Goal: Information Seeking & Learning: Learn about a topic

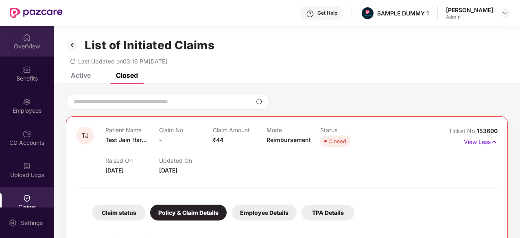
click at [29, 47] on div "OverView" at bounding box center [27, 46] width 54 height 8
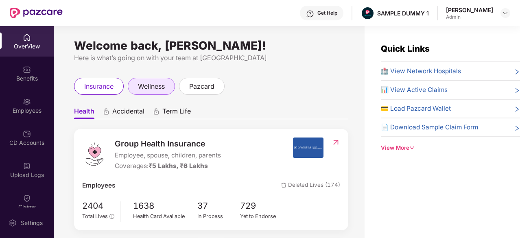
click at [160, 86] on span "wellness" at bounding box center [151, 86] width 27 height 10
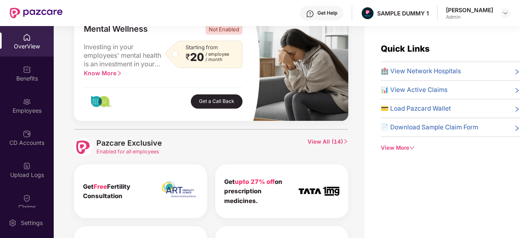
scroll to position [339, 0]
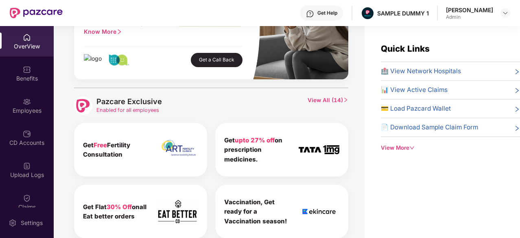
click at [334, 103] on span "View All ( 14 )" at bounding box center [328, 105] width 41 height 18
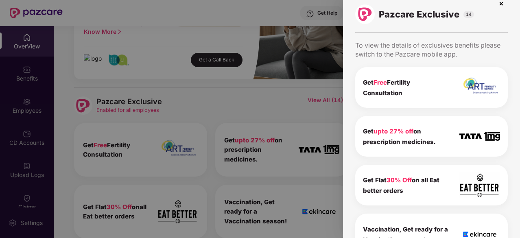
scroll to position [0, 0]
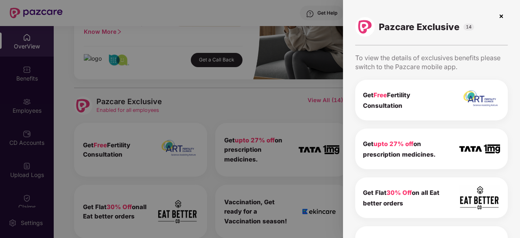
click at [500, 16] on img at bounding box center [501, 16] width 13 height 13
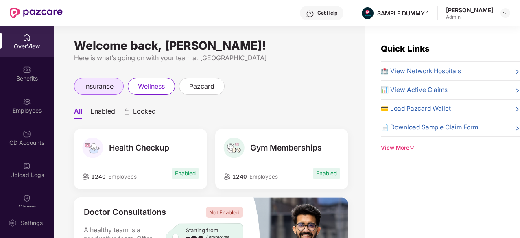
click at [105, 91] on span "insurance" at bounding box center [98, 86] width 29 height 10
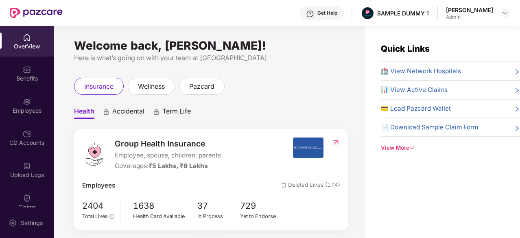
scroll to position [19, 0]
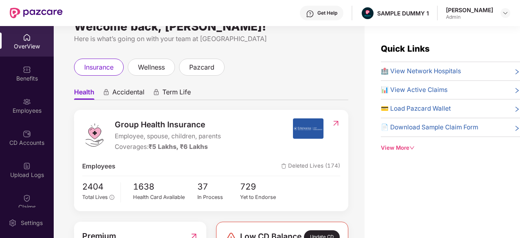
drag, startPoint x: 209, startPoint y: 126, endPoint x: 113, endPoint y: 131, distance: 96.6
click at [113, 131] on div "Group Health Insurance Employee, spouse, children, parents Coverages: ₹5 Lakhs,…" at bounding box center [187, 135] width 210 height 34
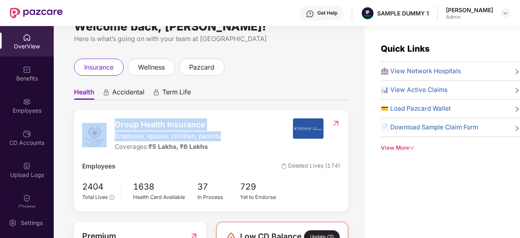
drag, startPoint x: 224, startPoint y: 136, endPoint x: 110, endPoint y: 135, distance: 114.0
click at [110, 135] on div "Group Health Insurance Employee, spouse, children, parents Coverages: ₹5 Lakhs,…" at bounding box center [187, 135] width 210 height 34
drag, startPoint x: 216, startPoint y: 147, endPoint x: 109, endPoint y: 150, distance: 107.5
click at [109, 150] on div "Group Health Insurance Employee, spouse, children, parents Coverages: ₹5 Lakhs,…" at bounding box center [187, 135] width 210 height 34
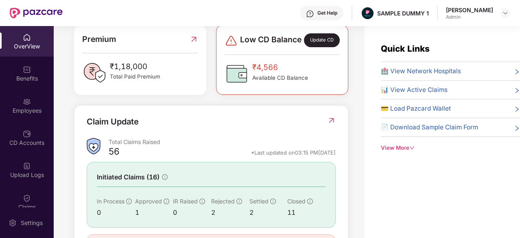
scroll to position [215, 0]
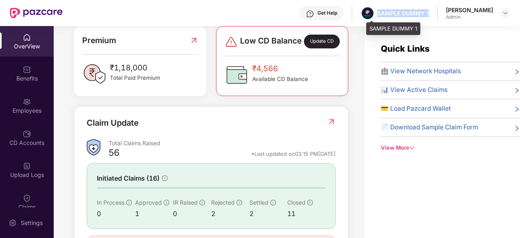
drag, startPoint x: 437, startPoint y: 13, endPoint x: 383, endPoint y: 13, distance: 54.5
click at [383, 13] on div "Get Help SAMPLE DUMMY 1 [PERSON_NAME] Admin" at bounding box center [287, 13] width 448 height 26
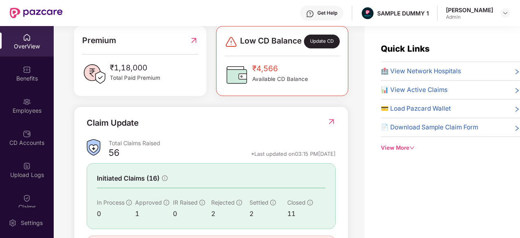
click at [331, 12] on div "Get Help" at bounding box center [327, 13] width 20 height 7
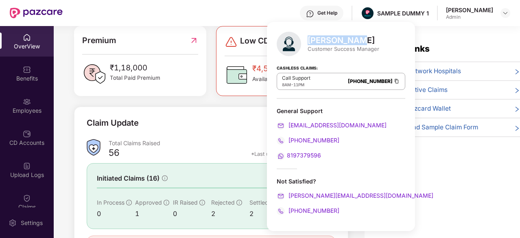
drag, startPoint x: 355, startPoint y: 41, endPoint x: 309, endPoint y: 40, distance: 46.0
click at [309, 40] on div "[PERSON_NAME]" at bounding box center [344, 40] width 72 height 10
drag, startPoint x: 320, startPoint y: 81, endPoint x: 371, endPoint y: 83, distance: 51.3
click at [371, 83] on div "Call Support 8AM - 11PM [PHONE_NUMBER]" at bounding box center [341, 81] width 129 height 17
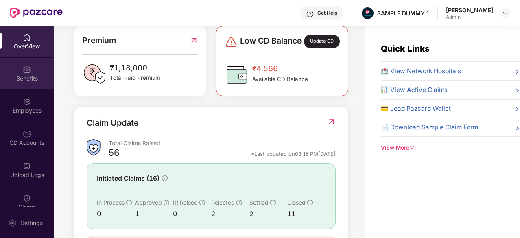
click at [23, 67] on img at bounding box center [27, 70] width 8 height 8
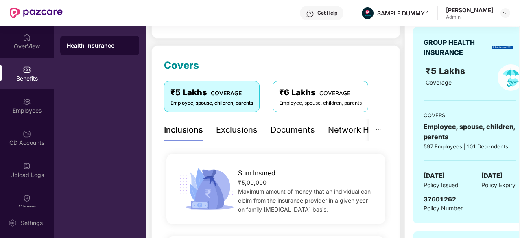
scroll to position [86, 0]
click at [287, 138] on div "Documents" at bounding box center [293, 130] width 44 height 22
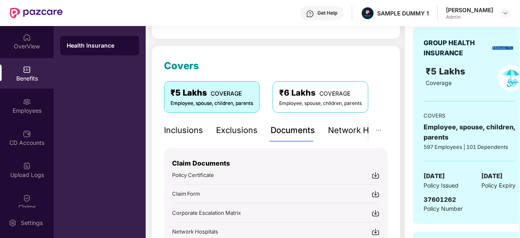
click at [239, 132] on div "Exclusions" at bounding box center [237, 130] width 42 height 13
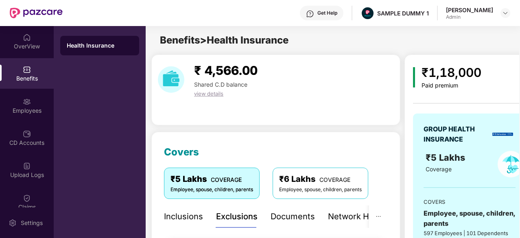
scroll to position [31, 0]
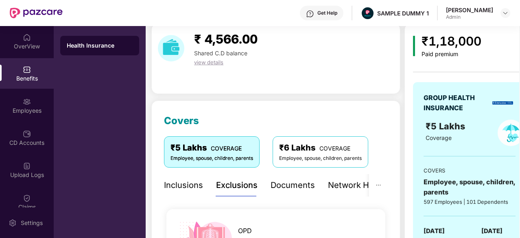
click at [282, 185] on div "Documents" at bounding box center [293, 185] width 44 height 13
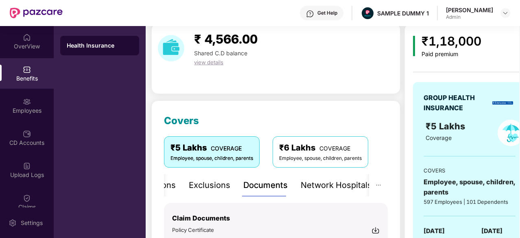
scroll to position [79, 0]
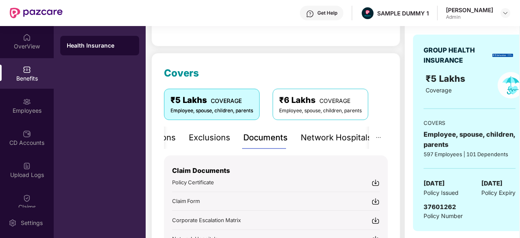
click at [372, 182] on img at bounding box center [376, 183] width 8 height 8
click at [333, 140] on div "Network Hospitals" at bounding box center [335, 137] width 71 height 13
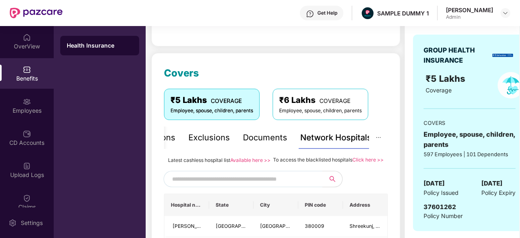
click at [249, 184] on input "text" at bounding box center [241, 179] width 139 height 12
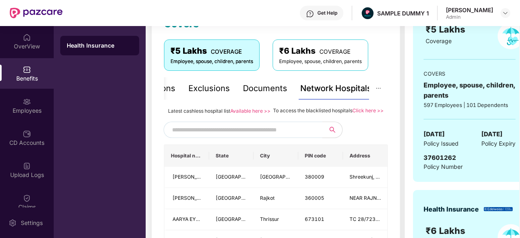
scroll to position [129, 0]
type input "*"
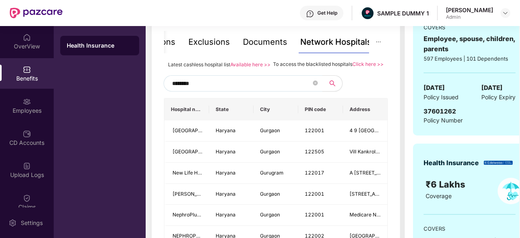
scroll to position [174, 0]
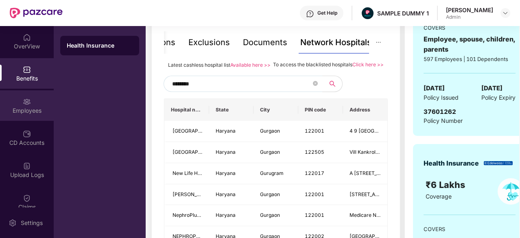
type input "********"
click at [26, 107] on div "Employees" at bounding box center [27, 111] width 54 height 8
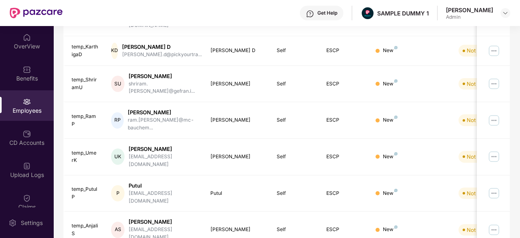
scroll to position [0, 0]
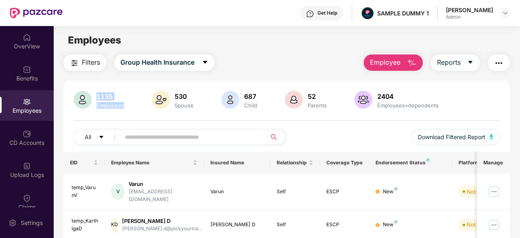
drag, startPoint x: 135, startPoint y: 110, endPoint x: 98, endPoint y: 96, distance: 39.3
click at [98, 96] on div "1135 Employees 530 Spouse 687 Child [DEMOGRAPHIC_DATA] Parents 2404 Employees+d…" at bounding box center [287, 101] width 426 height 20
click at [405, 61] on button "Employee" at bounding box center [393, 63] width 59 height 16
click at [318, 59] on div "Filters Group Health Insurance Employee Reports" at bounding box center [286, 63] width 447 height 16
click at [463, 70] on button "Reports" at bounding box center [455, 63] width 49 height 16
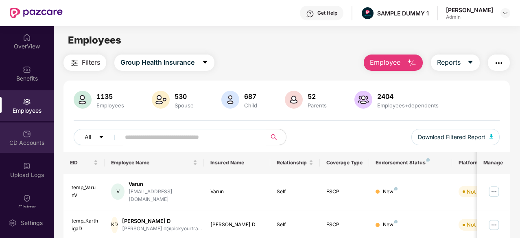
click at [23, 131] on img at bounding box center [27, 134] width 8 height 8
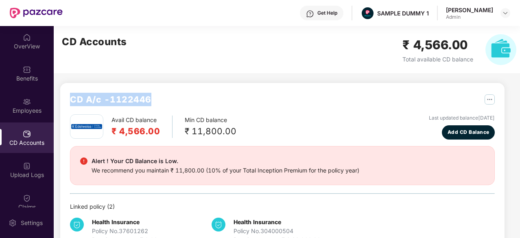
drag, startPoint x: 155, startPoint y: 98, endPoint x: 68, endPoint y: 100, distance: 86.7
click at [68, 100] on div "CD A/c - 1122446 Avail CD balance ₹ 4,566.00 Min CD balance ₹ 11,800.00 Last up…" at bounding box center [282, 168] width 444 height 171
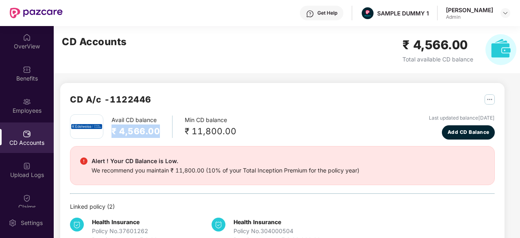
drag, startPoint x: 159, startPoint y: 129, endPoint x: 109, endPoint y: 126, distance: 50.1
click at [109, 126] on div "Avail CD balance ₹ 4,566.00 Min CD balance ₹ 11,800.00" at bounding box center [153, 126] width 166 height 24
drag, startPoint x: 229, startPoint y: 132, endPoint x: 182, endPoint y: 128, distance: 47.8
click at [182, 128] on div "Avail CD balance ₹ 4,566.00 Min CD balance ₹ 11,800.00" at bounding box center [153, 126] width 166 height 24
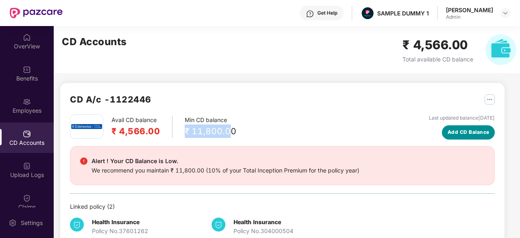
click at [452, 136] on span "Add CD Balance" at bounding box center [469, 133] width 42 height 8
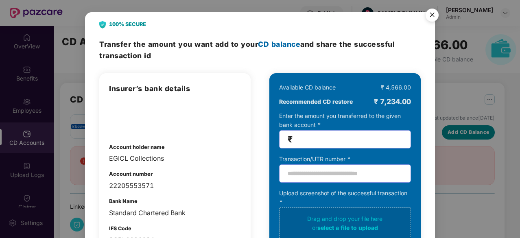
click at [452, 136] on div "100% SECURE Transfer the amount you want add to your CD balance and share the s…" at bounding box center [260, 119] width 520 height 238
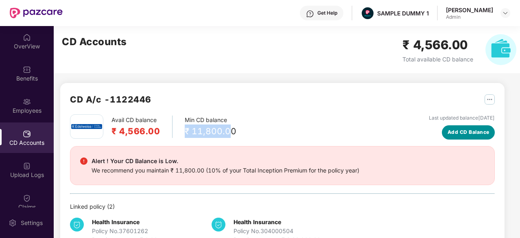
click at [452, 136] on span "Add CD Balance" at bounding box center [469, 133] width 42 height 8
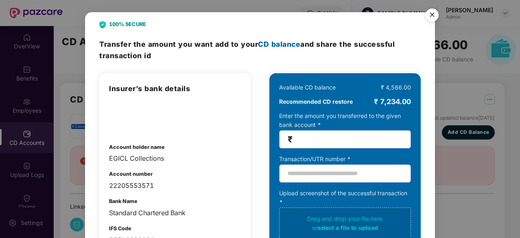
click at [432, 13] on img "Close" at bounding box center [432, 16] width 23 height 23
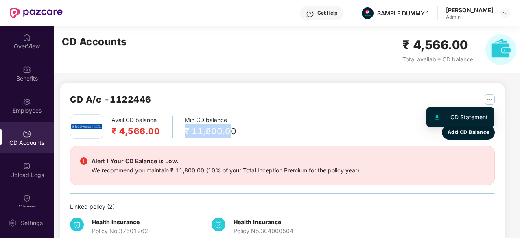
click at [489, 101] on img "button" at bounding box center [490, 99] width 10 height 10
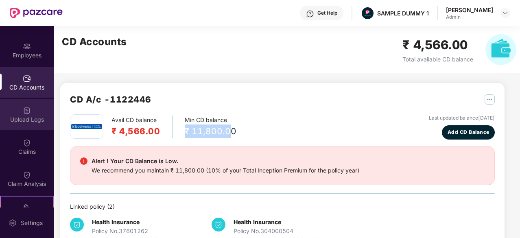
scroll to position [56, 0]
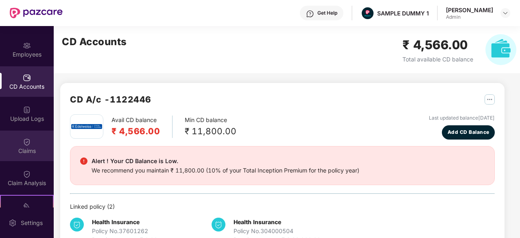
click at [26, 136] on div "Claims" at bounding box center [27, 146] width 54 height 31
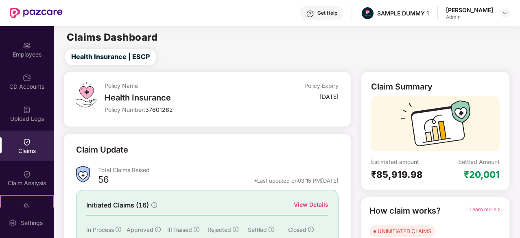
scroll to position [45, 0]
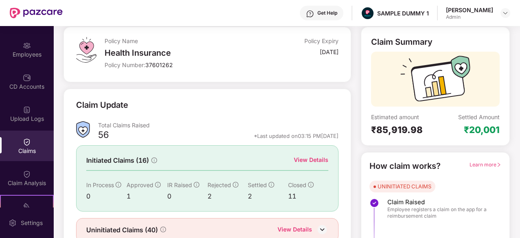
click at [326, 162] on div "View Details" at bounding box center [311, 159] width 35 height 9
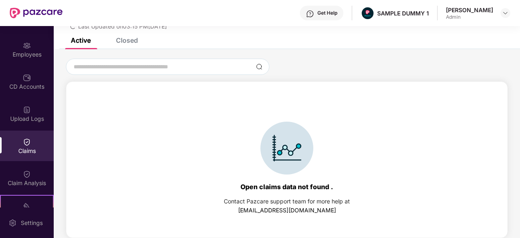
scroll to position [0, 0]
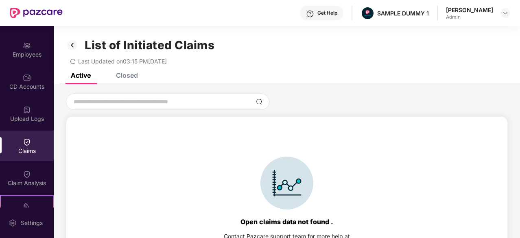
click at [129, 74] on div "Closed" at bounding box center [127, 75] width 22 height 8
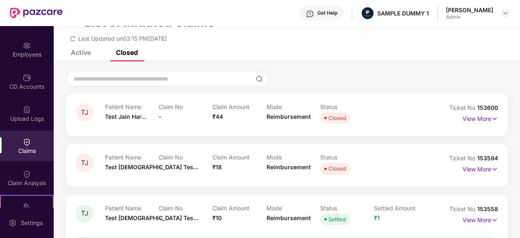
scroll to position [24, 0]
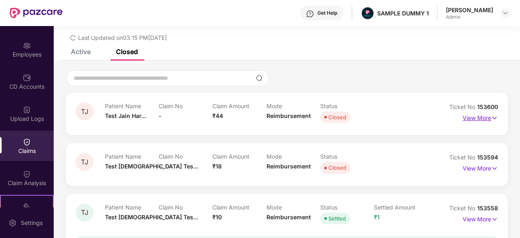
click at [492, 119] on img at bounding box center [494, 118] width 7 height 9
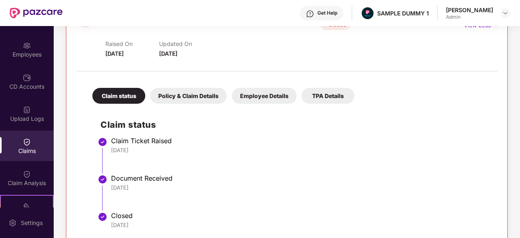
scroll to position [117, 0]
click at [189, 98] on div "Policy & Claim Details" at bounding box center [188, 96] width 77 height 16
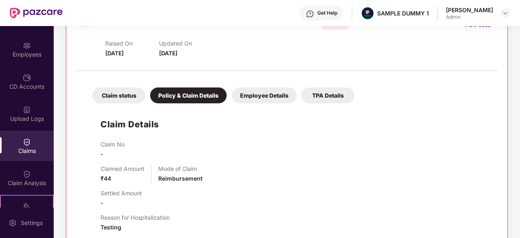
scroll to position [158, 0]
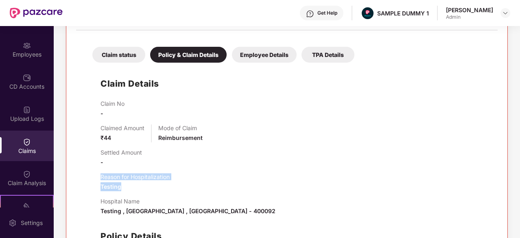
drag, startPoint x: 177, startPoint y: 180, endPoint x: 94, endPoint y: 178, distance: 82.3
click at [94, 178] on div "Claim Details Claim No - Claimed Amount ₹44 Mode of Claim Reimbursement Settled…" at bounding box center [286, 184] width 405 height 235
drag, startPoint x: 148, startPoint y: 201, endPoint x: 102, endPoint y: 200, distance: 46.4
click at [102, 200] on p "Hospital Name" at bounding box center [188, 201] width 175 height 7
click at [269, 50] on div "Employee Details" at bounding box center [264, 55] width 65 height 16
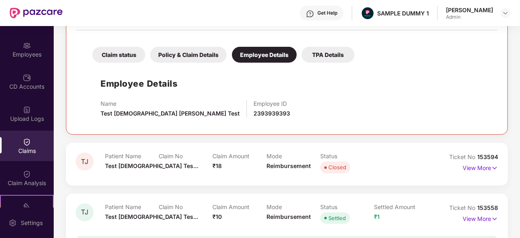
click at [323, 48] on div "TPA Details" at bounding box center [328, 55] width 53 height 16
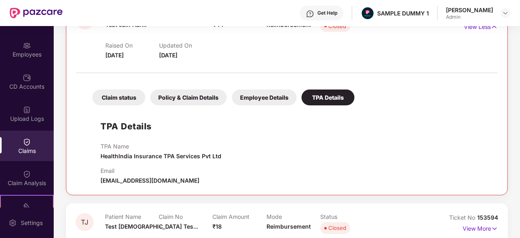
scroll to position [115, 0]
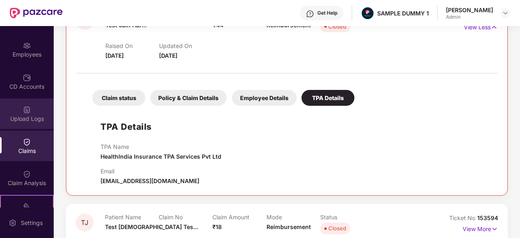
click at [41, 115] on div "Upload Logs" at bounding box center [27, 119] width 54 height 8
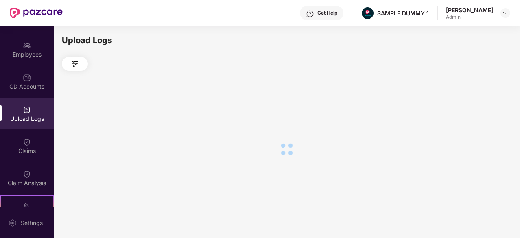
scroll to position [0, 0]
